Goal: Information Seeking & Learning: Learn about a topic

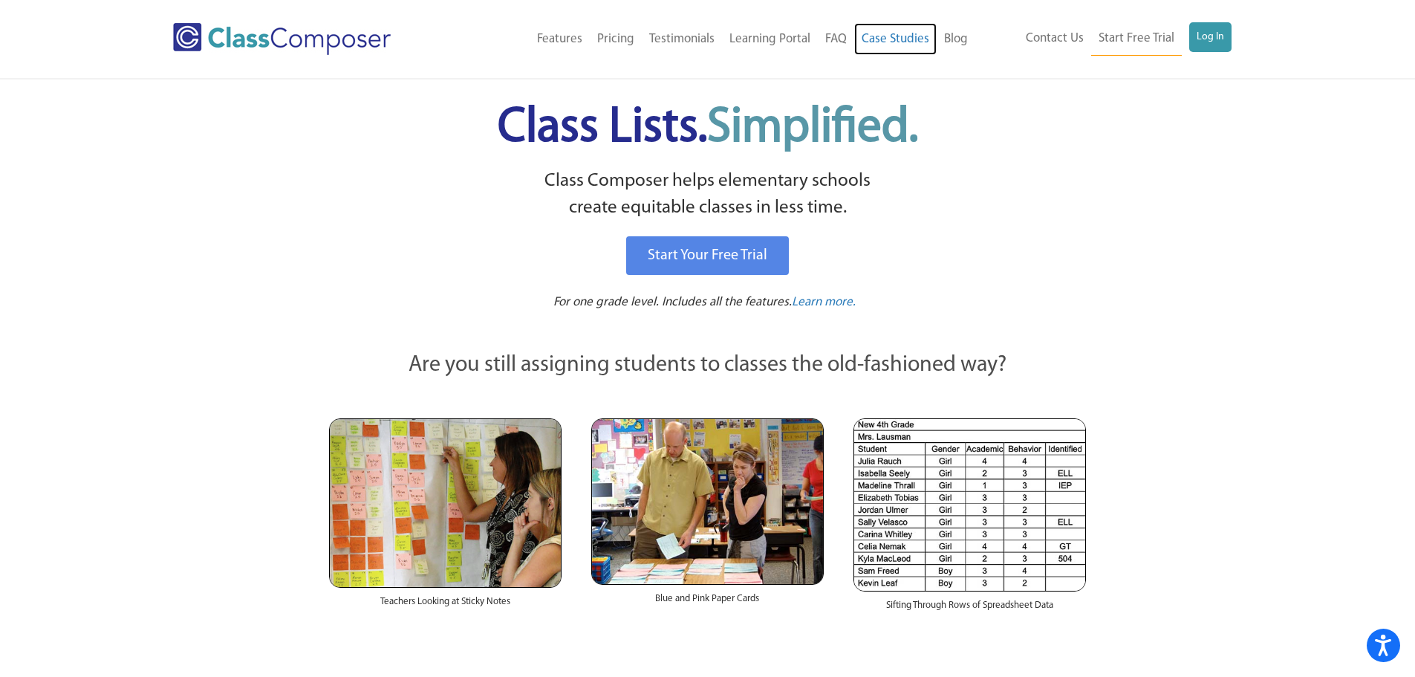
click at [898, 42] on link "Case Studies" at bounding box center [895, 39] width 82 height 33
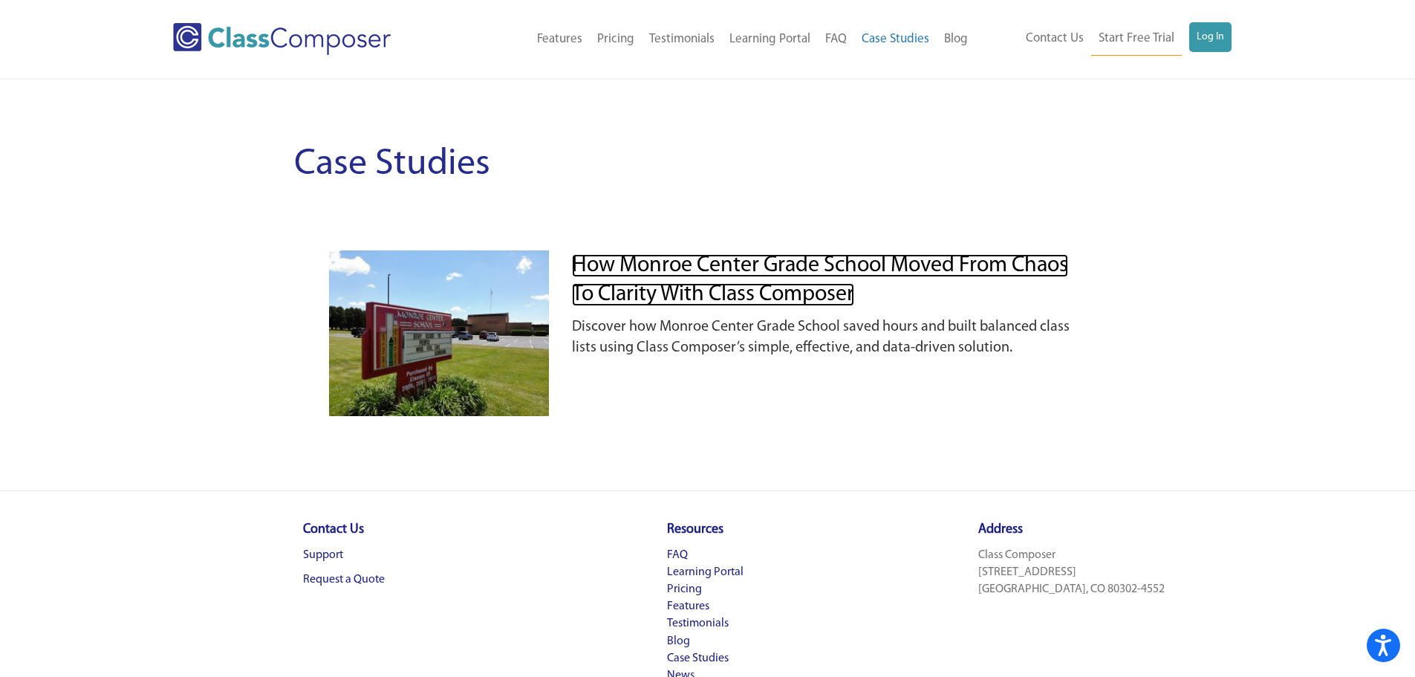
click at [694, 264] on link "How Monroe Center Grade School Moved from Chaos to Clarity with Class Composer" at bounding box center [820, 280] width 496 height 52
